Goal: Information Seeking & Learning: Learn about a topic

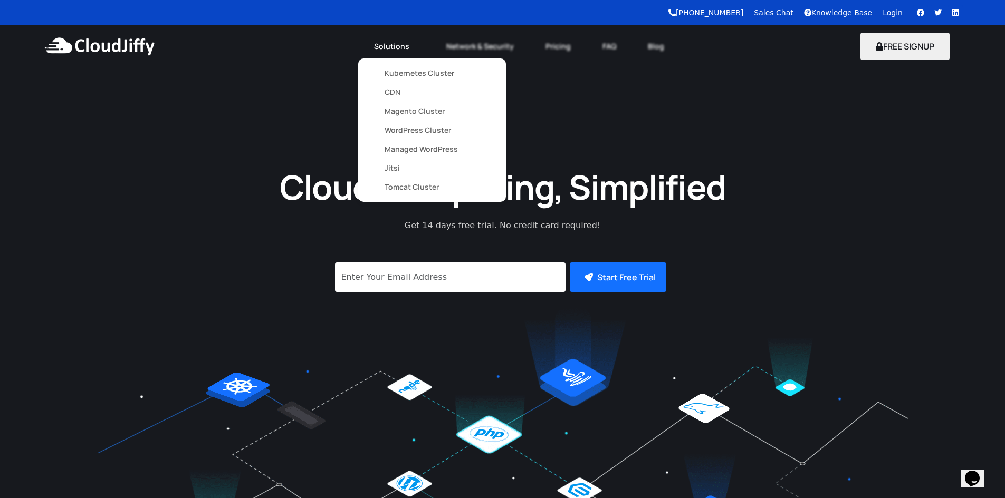
click at [401, 42] on link "Solutions" at bounding box center [394, 46] width 72 height 23
click at [401, 51] on link "Solutions" at bounding box center [394, 46] width 72 height 23
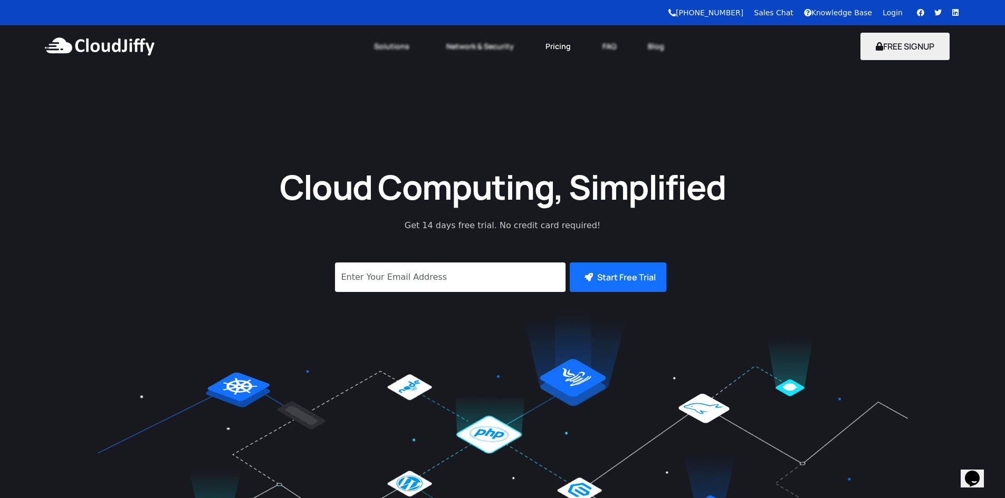
click at [538, 50] on link "Pricing" at bounding box center [557, 46] width 57 height 23
click at [542, 49] on link "Pricing" at bounding box center [557, 46] width 57 height 23
click at [493, 48] on link "Network & Security" at bounding box center [479, 46] width 99 height 23
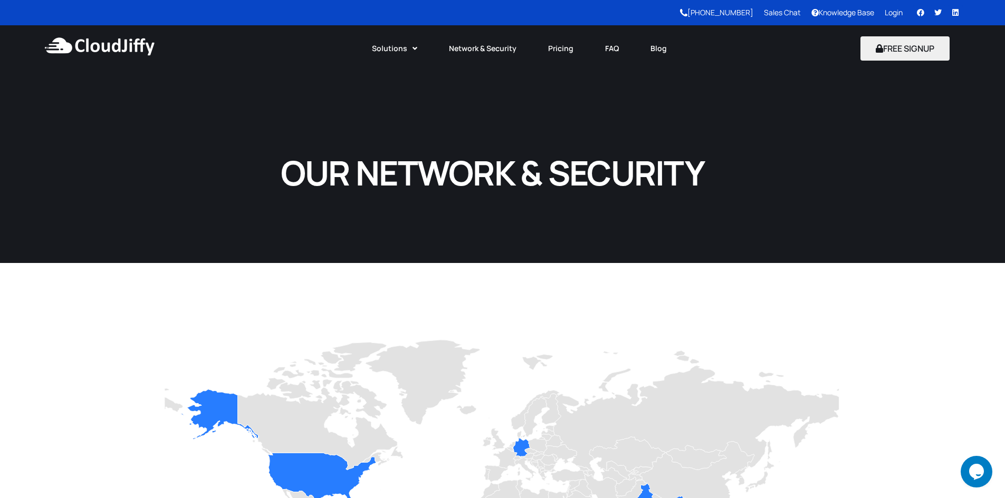
click at [172, 158] on div at bounding box center [120, 178] width 241 height 65
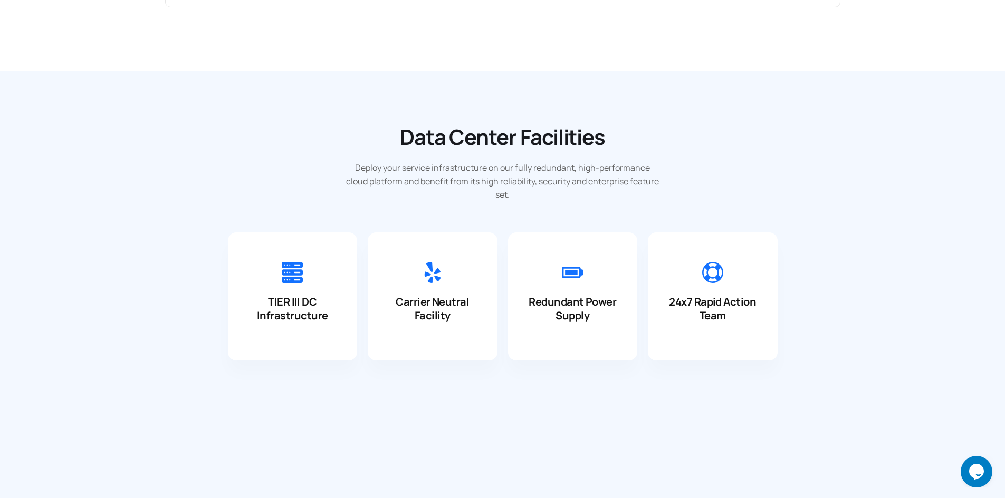
scroll to position [664, 0]
